Goal: Task Accomplishment & Management: Complete application form

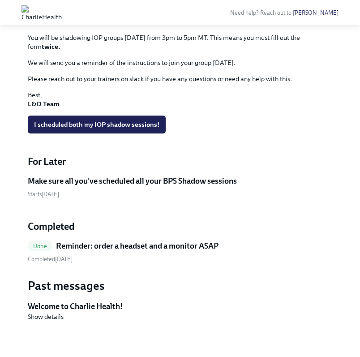
scroll to position [463, 0]
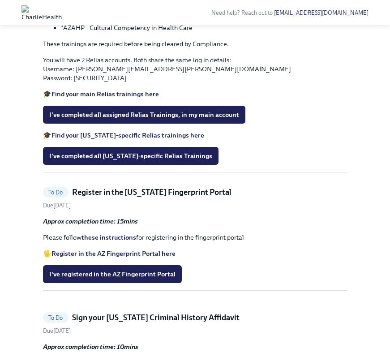
scroll to position [390, 0]
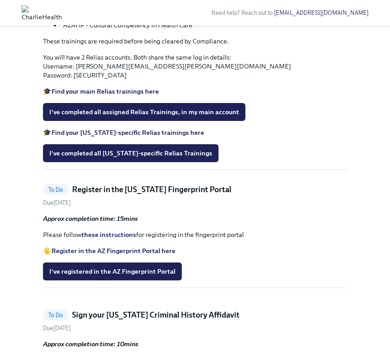
click at [141, 137] on strong "Find your [US_STATE]-specific Relias trainings here" at bounding box center [127, 133] width 153 height 8
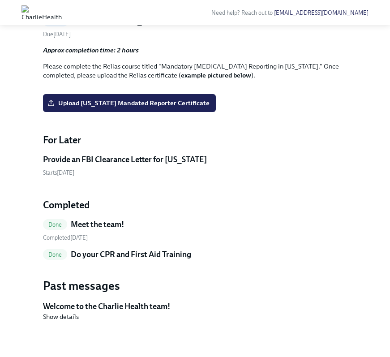
scroll to position [962, 0]
click at [164, 107] on span "Upload Pennsylvania Mandated Reporter Certificate" at bounding box center [129, 103] width 160 height 9
click at [0, 0] on input "Upload Pennsylvania Mandated Reporter Certificate" at bounding box center [0, 0] width 0 height 0
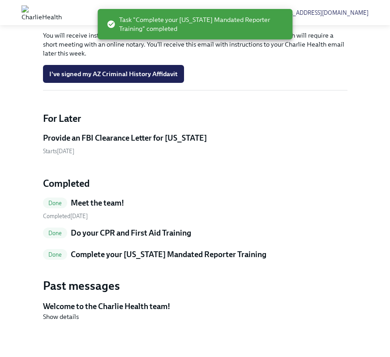
scroll to position [719, 0]
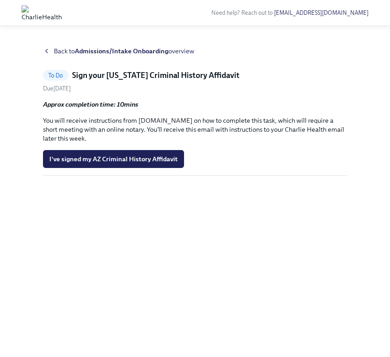
click at [42, 50] on div "Back to Admissions/Intake Onboarding overview To Do Sign your Arizona Criminal …" at bounding box center [194, 191] width 361 height 289
click at [48, 49] on icon at bounding box center [46, 50] width 7 height 7
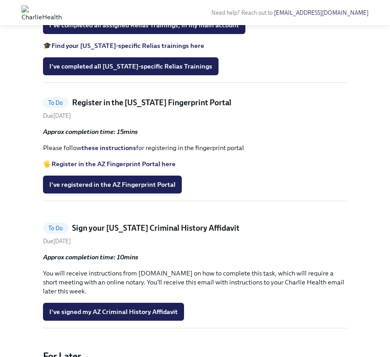
scroll to position [478, 0]
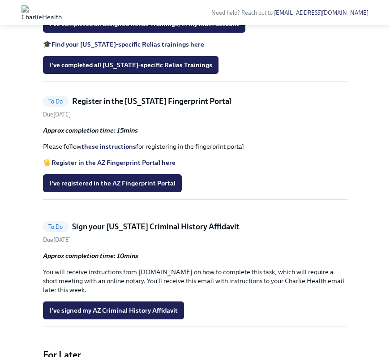
click at [161, 48] on strong "Find your [US_STATE]-specific Relias trainings here" at bounding box center [127, 44] width 153 height 8
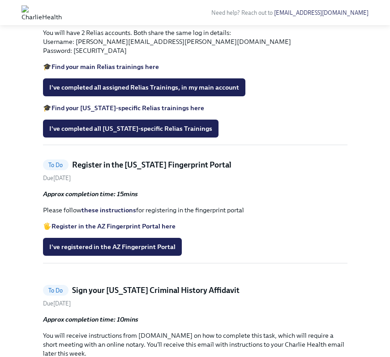
scroll to position [411, 0]
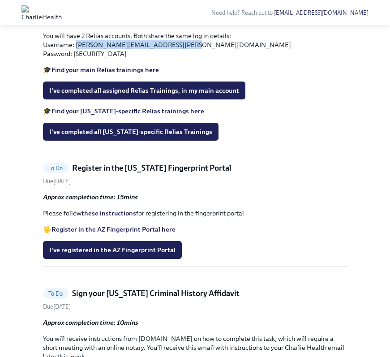
drag, startPoint x: 75, startPoint y: 174, endPoint x: 179, endPoint y: 171, distance: 103.9
click at [179, 58] on p "You will have 2 Relias accounts. Both share the same log in details: Username: …" at bounding box center [195, 44] width 304 height 27
copy p "mayra.gutierrez@charliehealth.com"
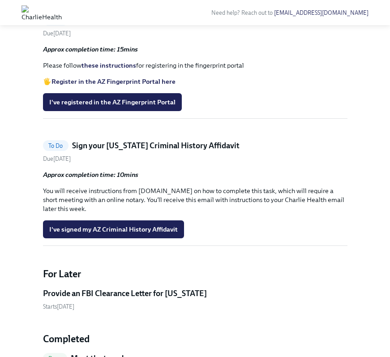
scroll to position [557, 0]
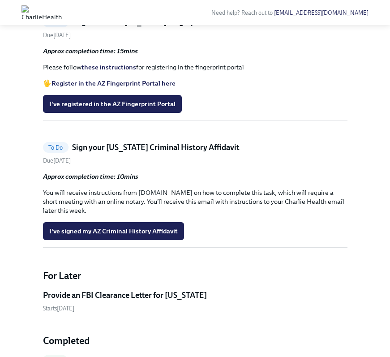
click at [112, 27] on h5 "Register in the [US_STATE] Fingerprint Portal" at bounding box center [151, 22] width 159 height 11
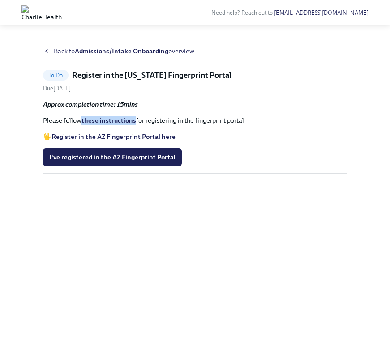
click at [101, 134] on strong "Register in the AZ Fingerprint Portal here" at bounding box center [113, 137] width 124 height 8
click at [51, 51] on div "Back to Admissions/Intake Onboarding overview" at bounding box center [195, 51] width 304 height 9
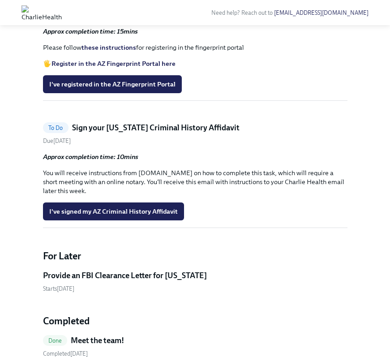
scroll to position [591, 0]
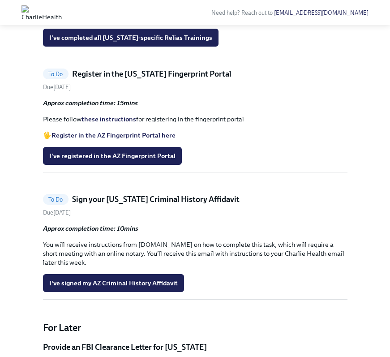
scroll to position [495, 0]
